Goal: Task Accomplishment & Management: Manage account settings

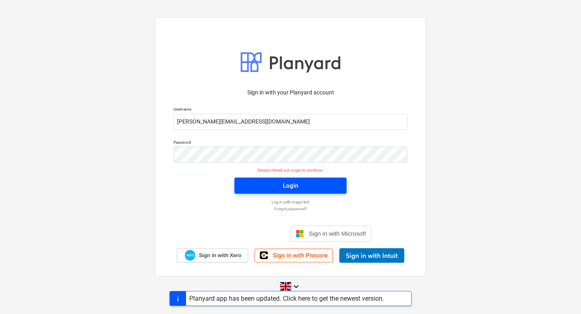
click at [275, 187] on span "Login" at bounding box center [290, 185] width 93 height 10
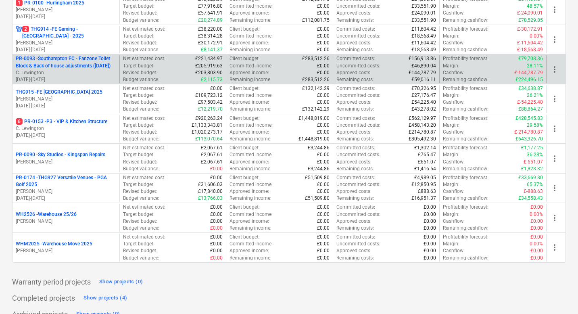
scroll to position [374, 0]
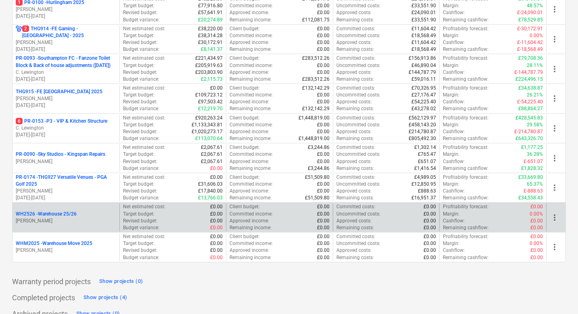
click at [75, 224] on p "[PERSON_NAME]" at bounding box center [66, 220] width 100 height 7
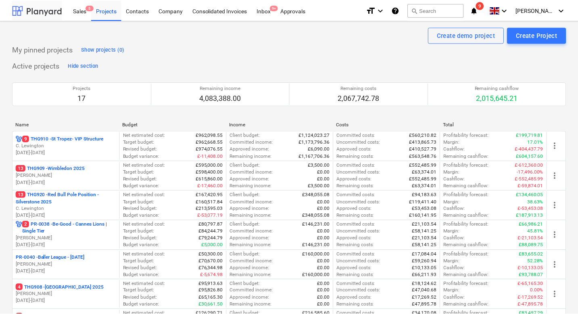
scroll to position [374, 0]
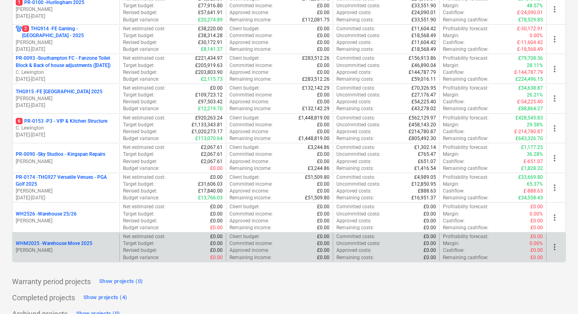
click at [69, 254] on p "[PERSON_NAME]" at bounding box center [66, 250] width 100 height 7
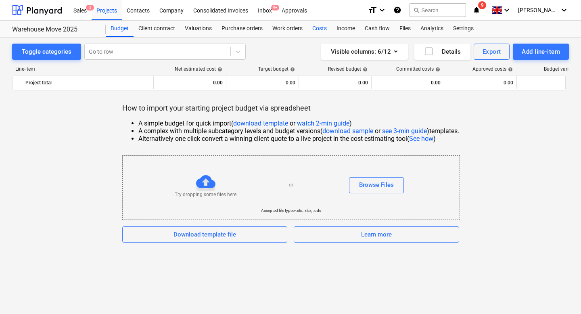
click at [322, 29] on div "Costs" at bounding box center [319, 29] width 24 height 16
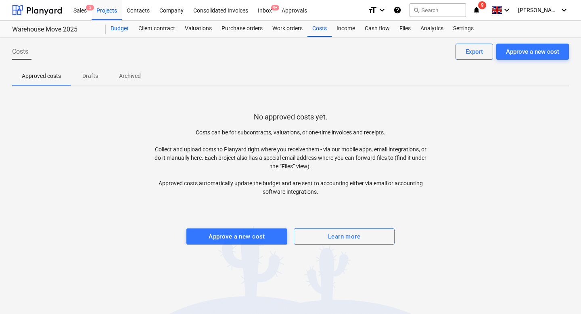
click at [120, 29] on div "Budget" at bounding box center [120, 29] width 28 height 16
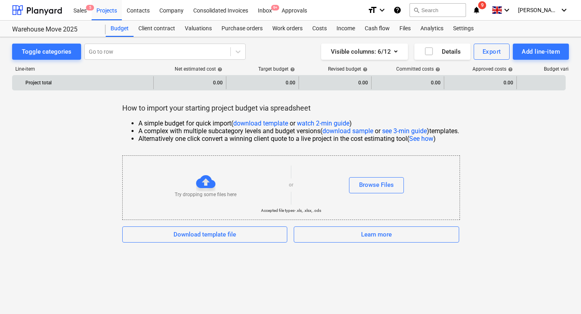
click at [57, 79] on div "Project total" at bounding box center [87, 82] width 125 height 13
